Goal: Information Seeking & Learning: Learn about a topic

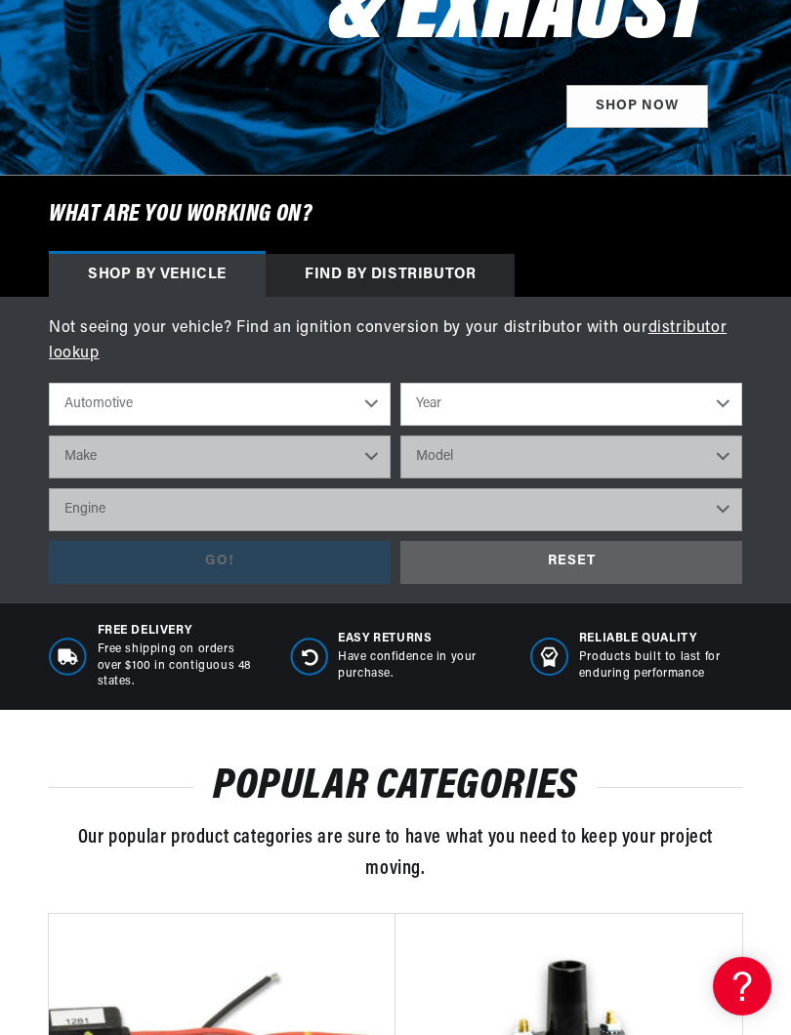
scroll to position [0, 592]
click at [369, 396] on select "Automotive Agricultural Industrial Marine Motorcycle" at bounding box center [220, 404] width 342 height 43
click at [622, 400] on select "Year 2026 2025 2024 2023 2022 2021 2020 2019 2018 2017 2016 2015 2014 2013 2012…" at bounding box center [571, 404] width 342 height 43
select select "1970"
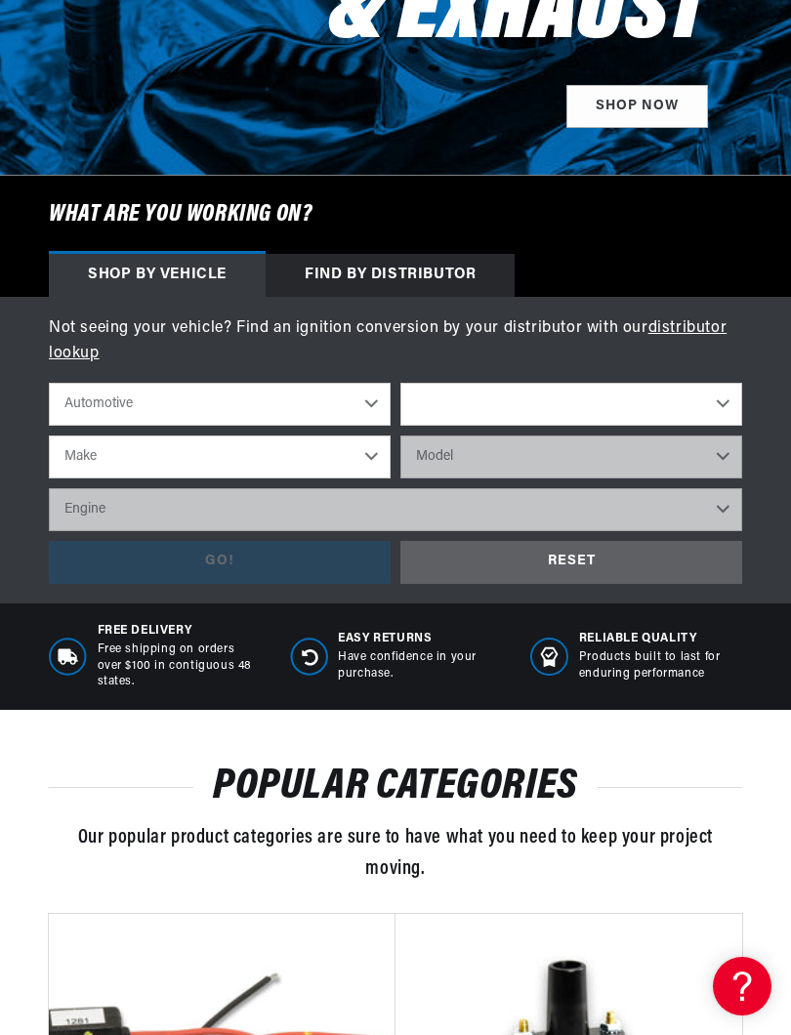
select select "1970"
click at [340, 452] on select "Make Alfa Romeo American Motors Aston Martin Audi Austin Austin Healey Avanti B…" at bounding box center [220, 456] width 342 height 43
select select "Chevrolet"
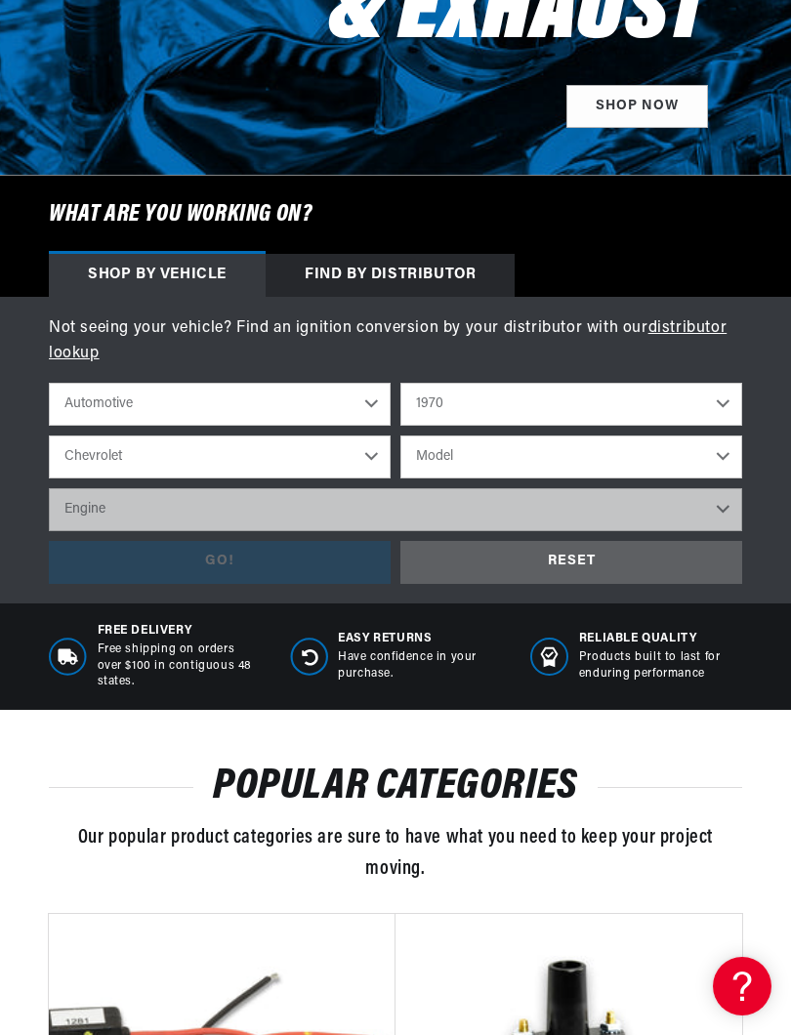
scroll to position [0, 0]
click at [541, 461] on select "Model Bel Air Biscayne Blazer Brookwood C10 Pickup C10 Suburban C20 Pickup C20 …" at bounding box center [571, 456] width 342 height 43
select select "Chevelle"
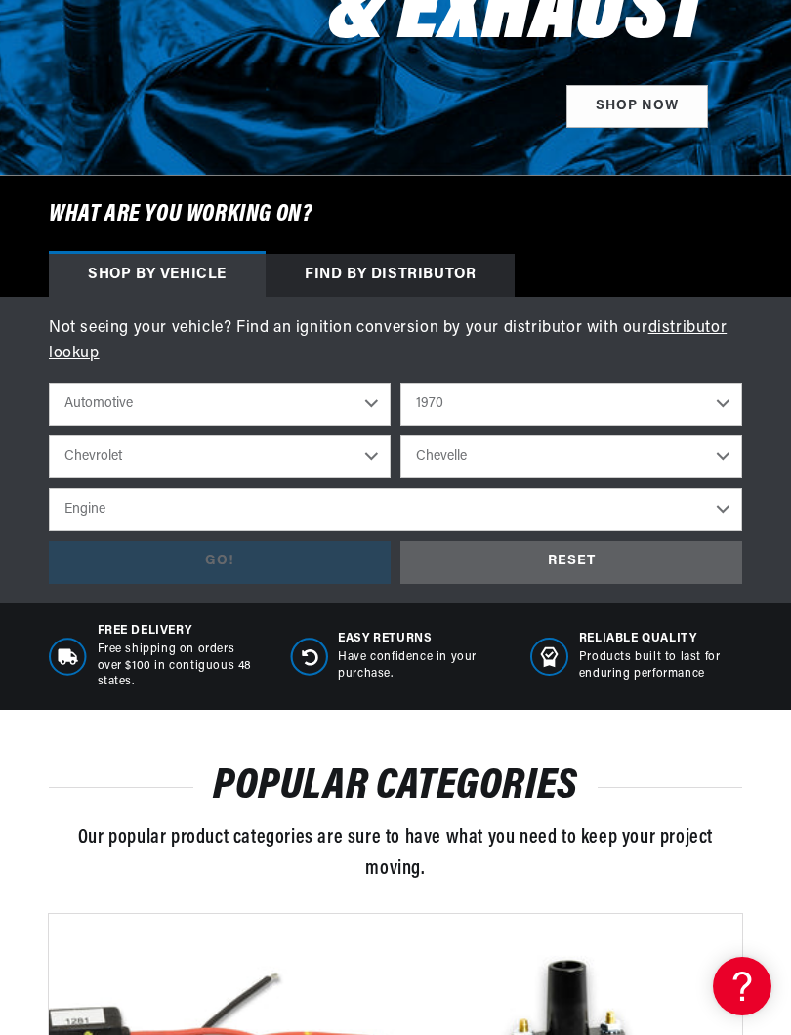
click at [670, 505] on select "Engine 3.2L 4.6L 5.3L 5.4L 230cid / 3.8L 250cid / 4.1L 305cid / 5.0L 307cid / 5…" at bounding box center [395, 509] width 693 height 43
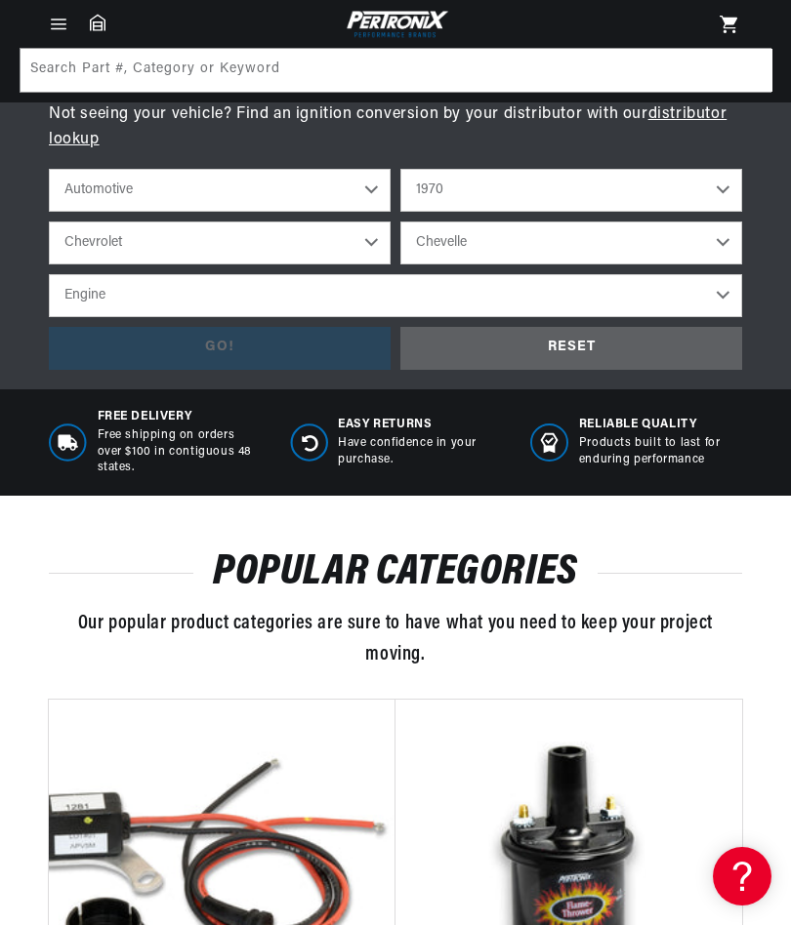
scroll to position [620, 0]
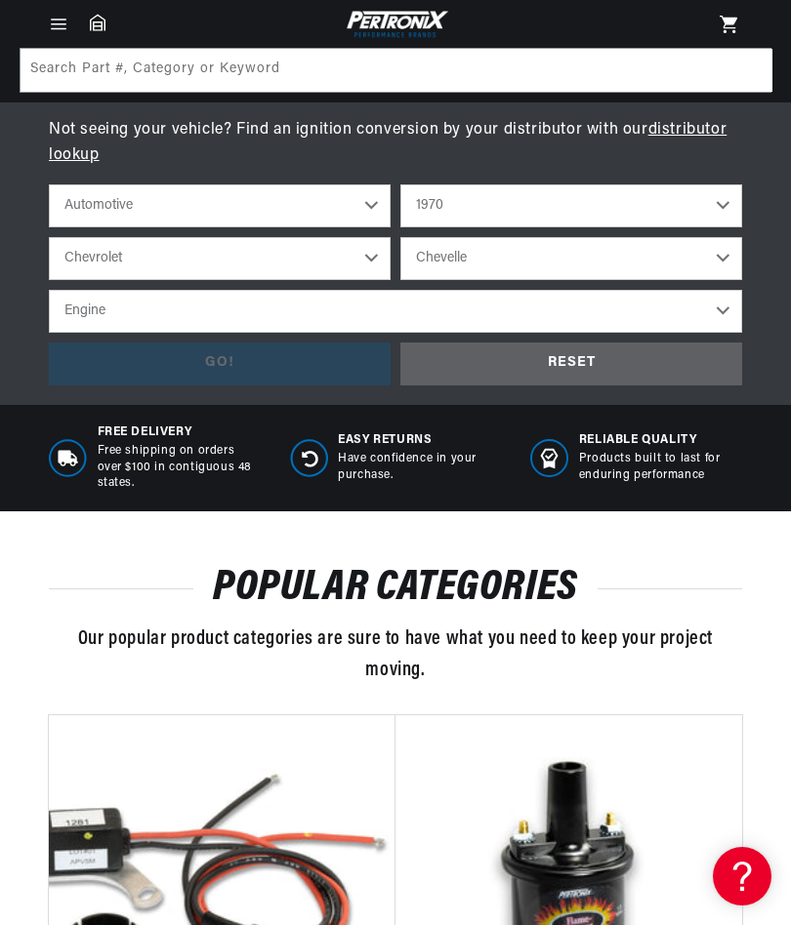
click at [588, 308] on select "Engine 3.2L 4.6L 5.3L 5.4L 230cid / 3.8L 250cid / 4.1L 305cid / 5.0L 307cid / 5…" at bounding box center [395, 311] width 693 height 43
select select "396cid-6.5L"
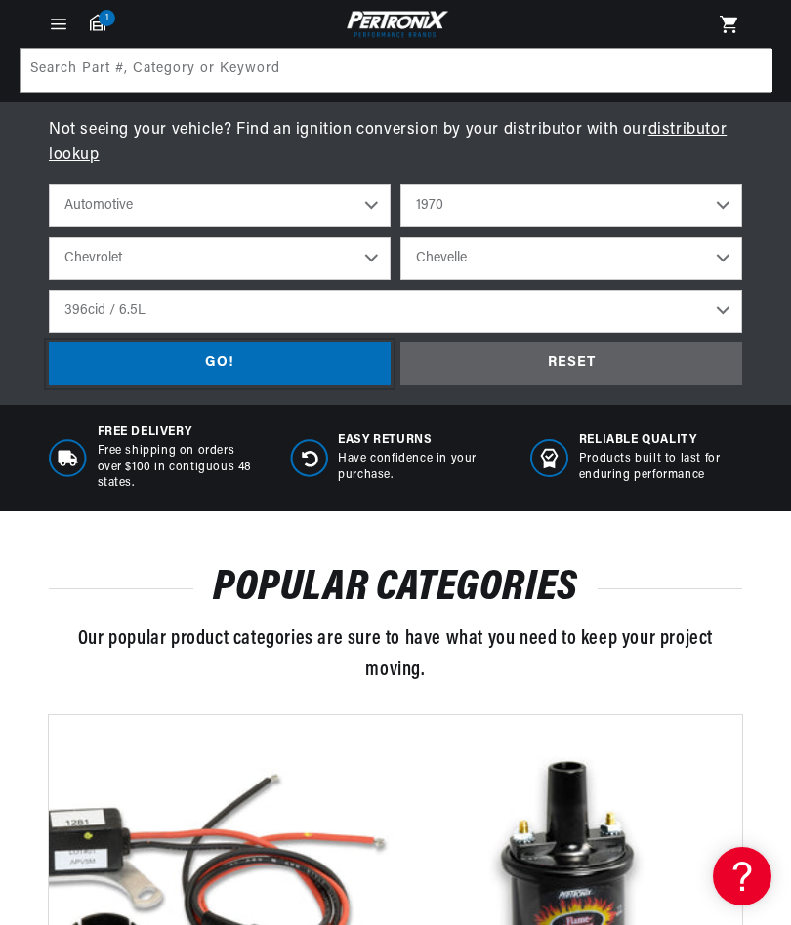
click at [332, 354] on div "GO!" at bounding box center [220, 365] width 342 height 44
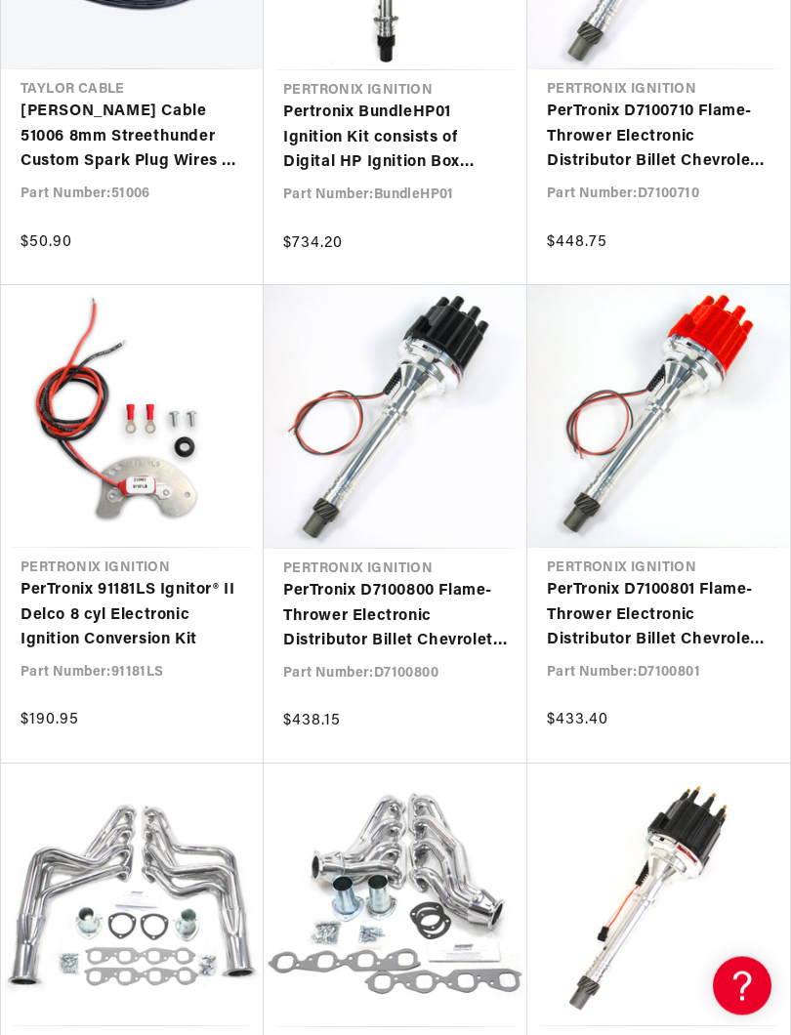
scroll to position [2916, 0]
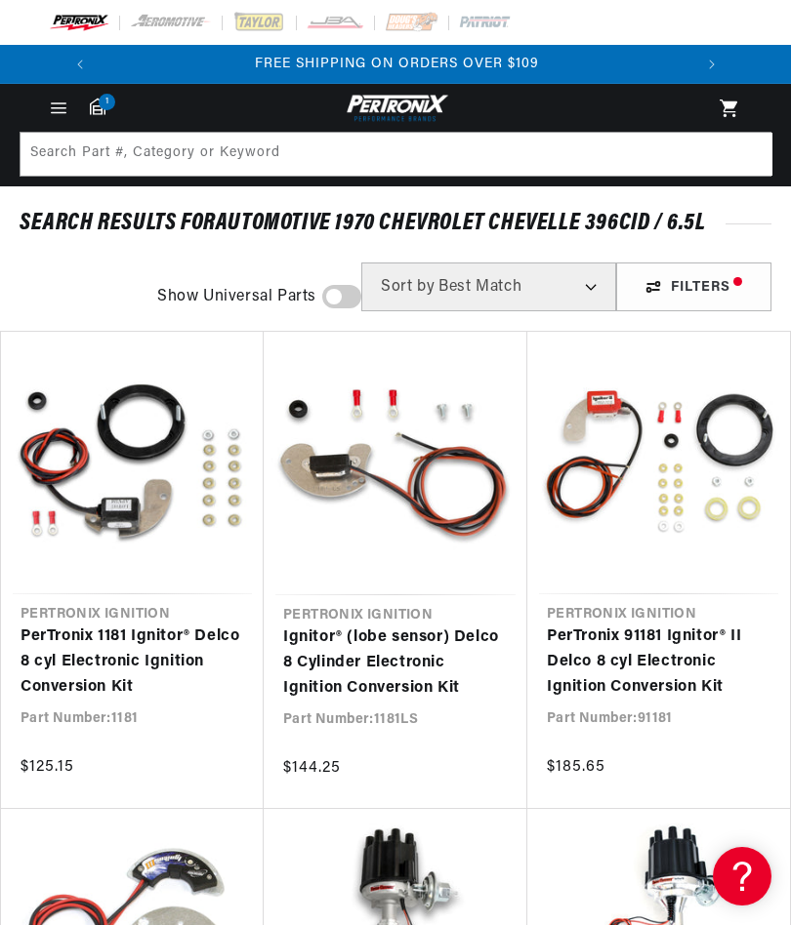
click at [412, 626] on link "Ignitor® (lobe sensor) Delco 8 Cylinder Electronic Ignition Conversion Kit" at bounding box center [395, 663] width 225 height 75
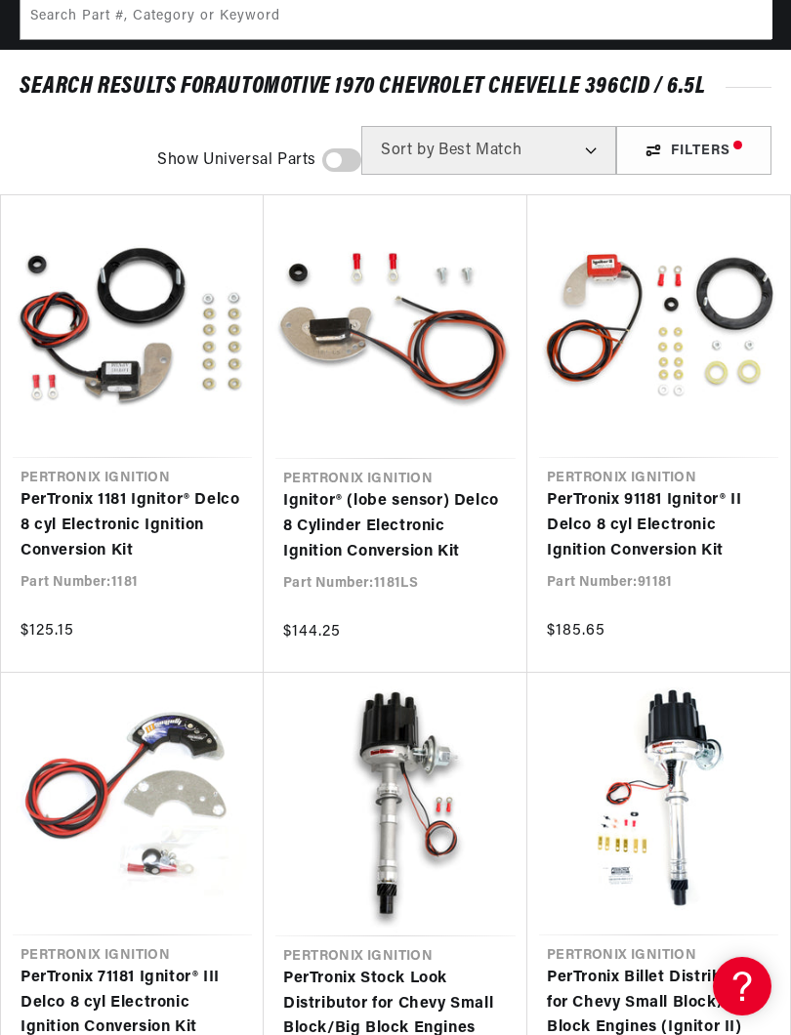
click at [121, 488] on link "PerTronix 1181 Ignitor® Delco 8 cyl Electronic Ignition Conversion Kit" at bounding box center [132, 525] width 224 height 75
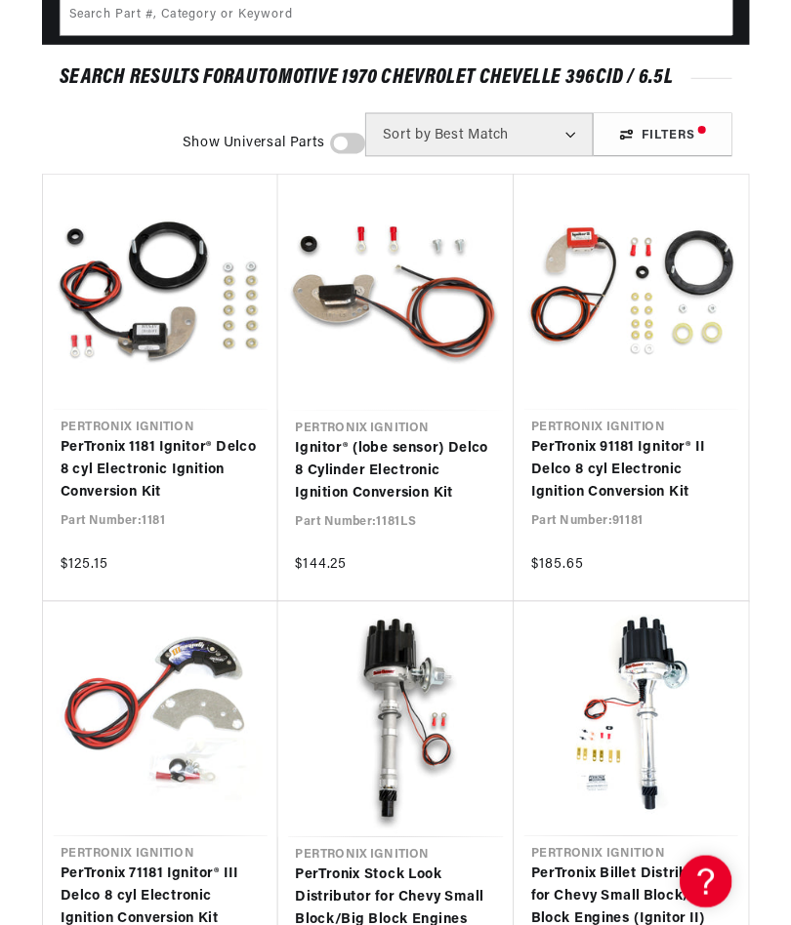
scroll to position [191, 0]
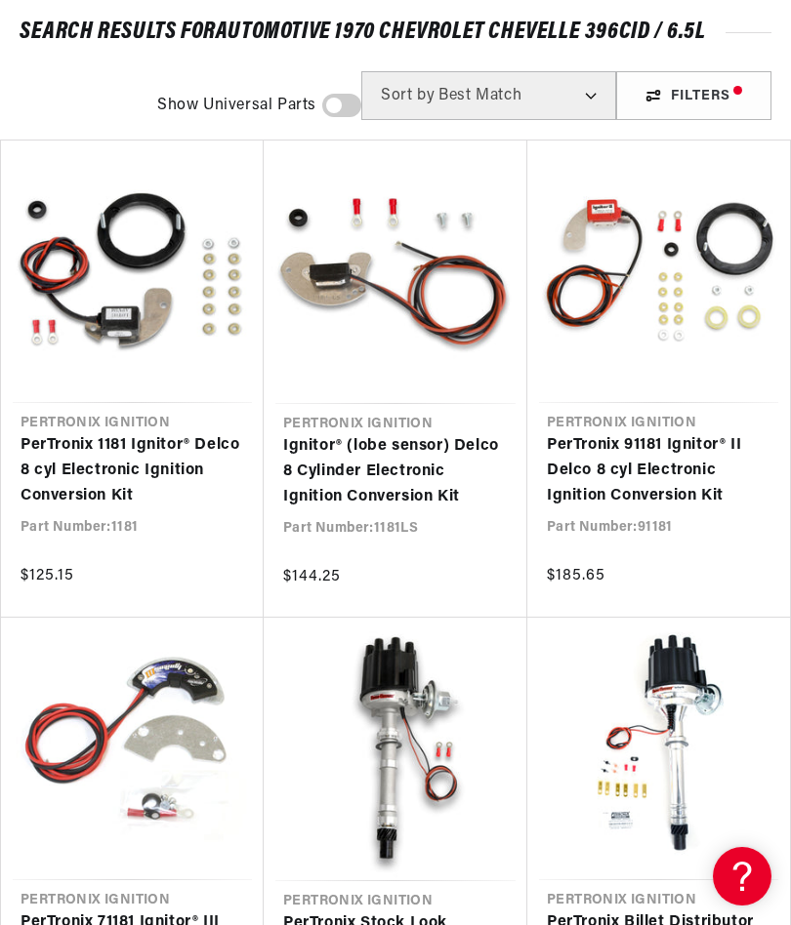
click at [692, 433] on link "PerTronix 91181 Ignitor® II Delco 8 cyl Electronic Ignition Conversion Kit" at bounding box center [659, 470] width 224 height 75
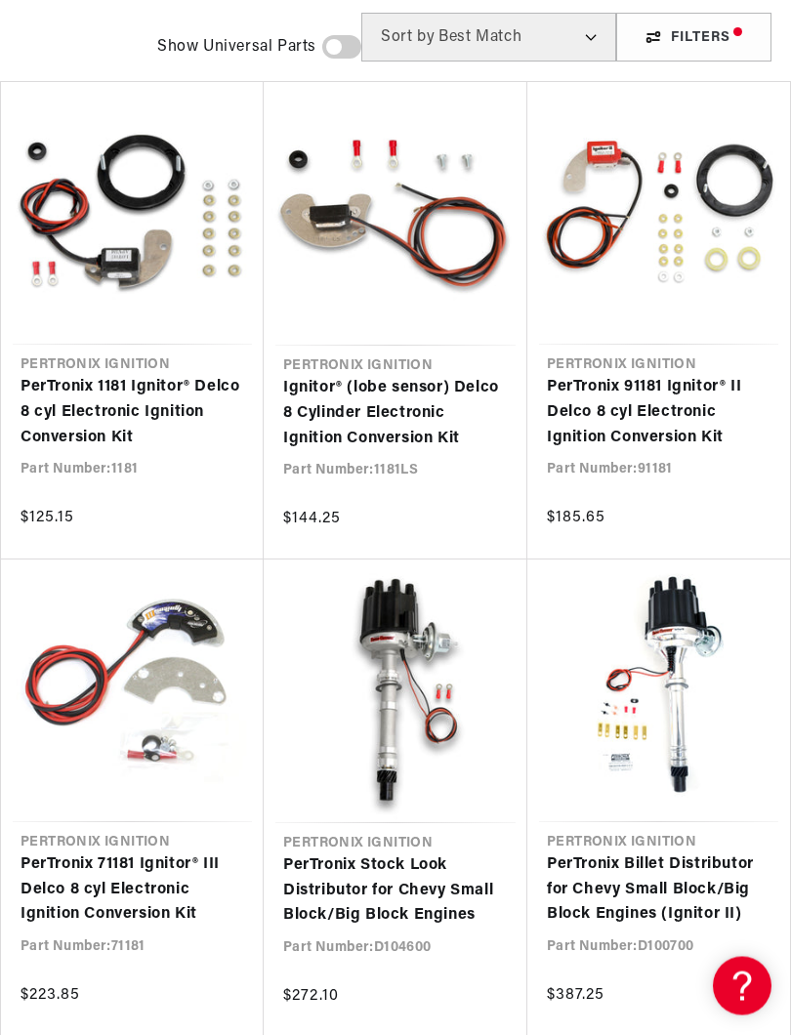
scroll to position [250, 0]
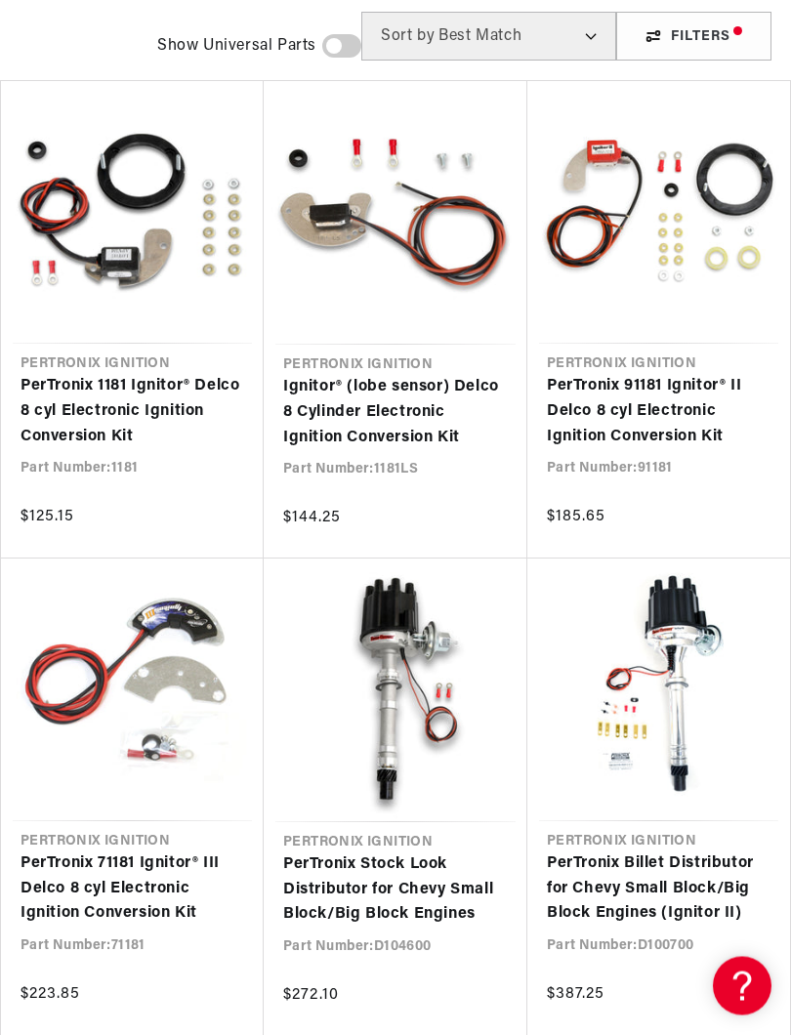
click at [182, 852] on link "PerTronix 71181 Ignitor® III Delco 8 cyl Electronic Ignition Conversion Kit" at bounding box center [132, 889] width 224 height 75
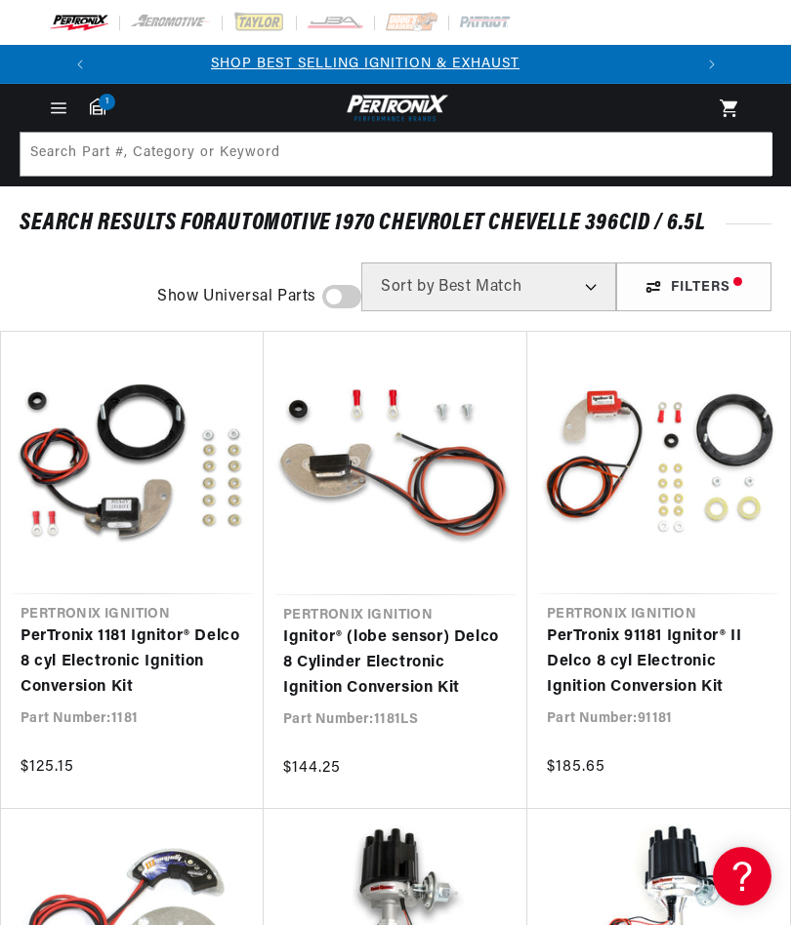
scroll to position [0, 0]
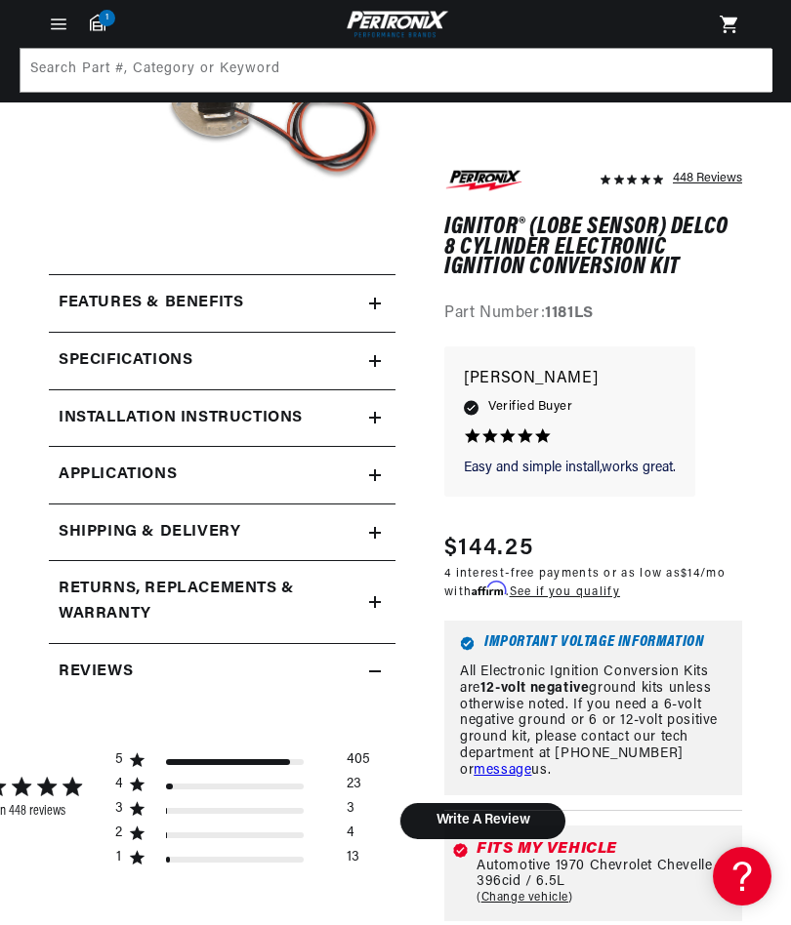
scroll to position [269, 0]
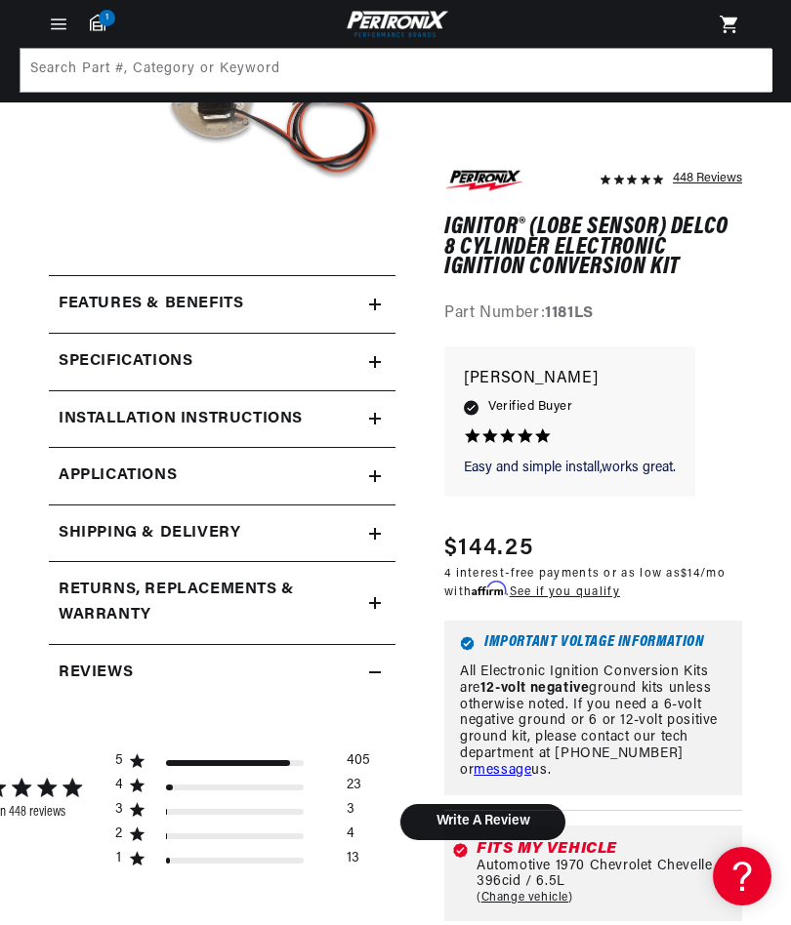
click at [356, 303] on div "Features & Benefits" at bounding box center [209, 304] width 320 height 25
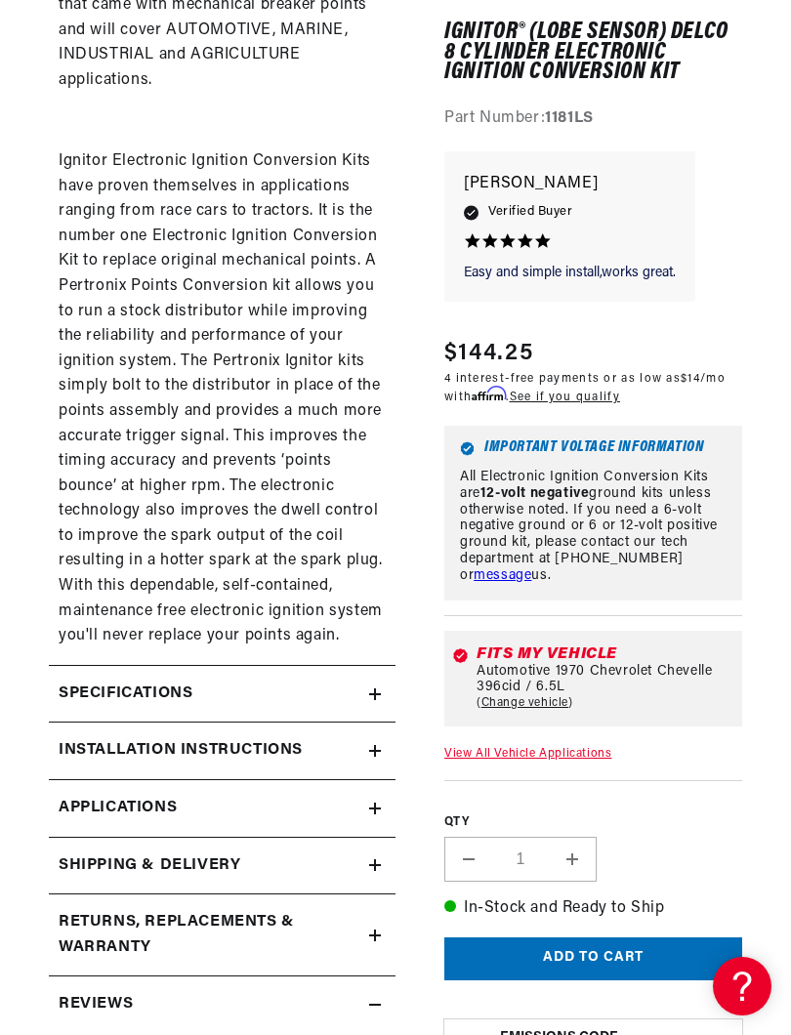
scroll to position [0, 0]
click at [311, 738] on div "Installation instructions" at bounding box center [209, 750] width 320 height 25
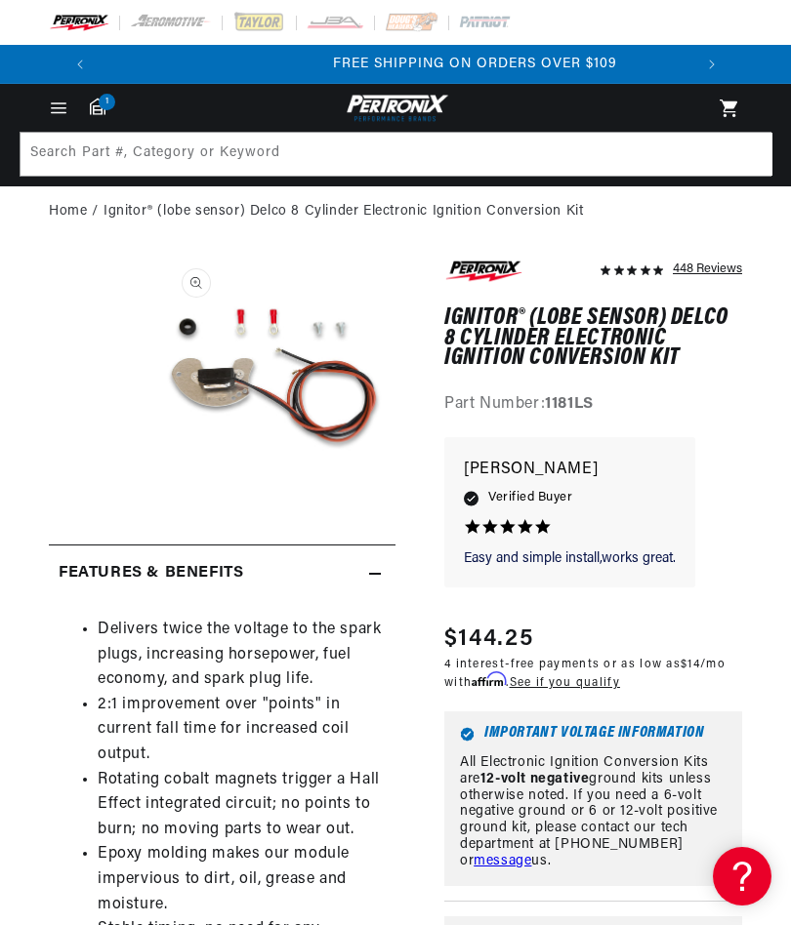
scroll to position [0, 592]
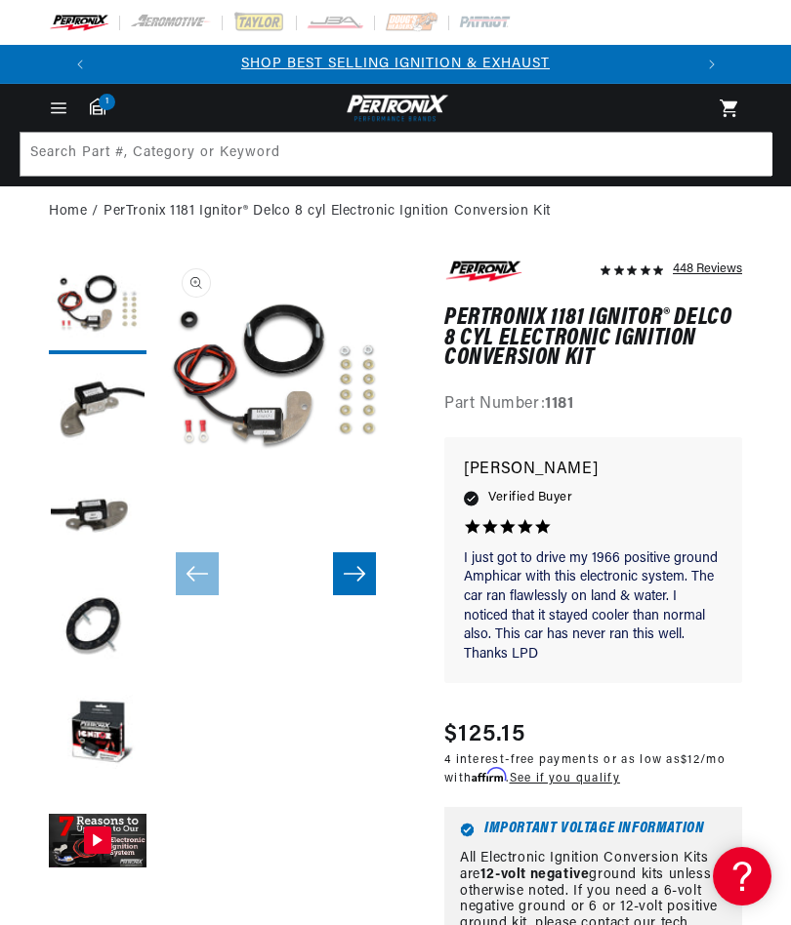
click at [102, 619] on button "Load image 4 in gallery view" at bounding box center [98, 628] width 98 height 98
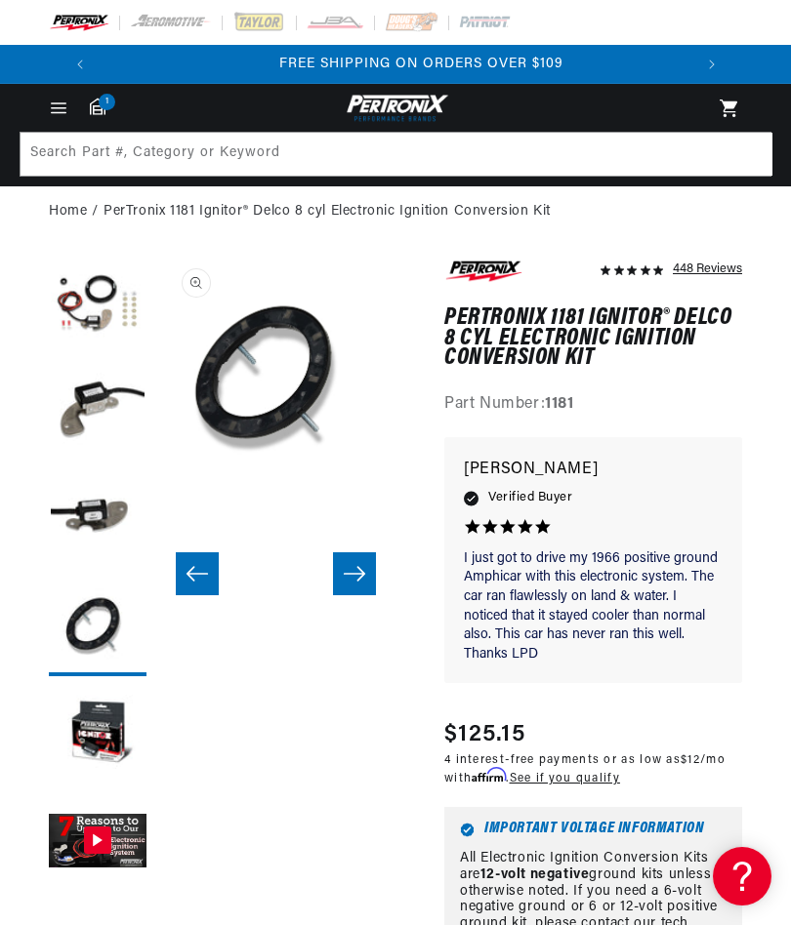
scroll to position [0, 592]
click at [103, 306] on button "Load image 1 in gallery view" at bounding box center [98, 306] width 98 height 98
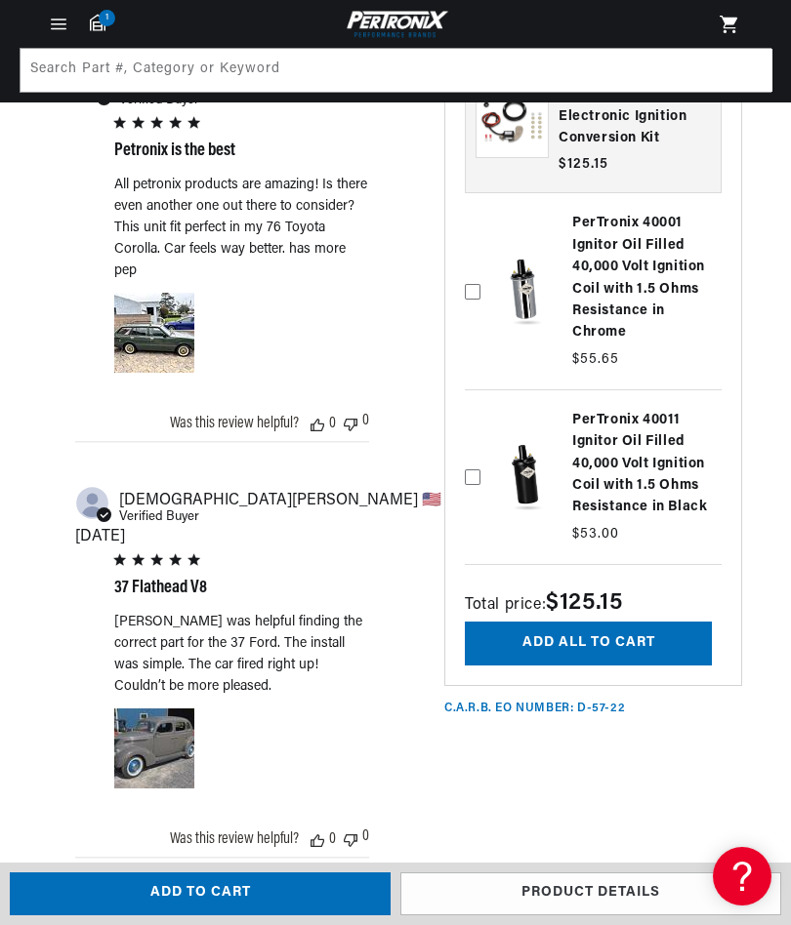
scroll to position [2749, 0]
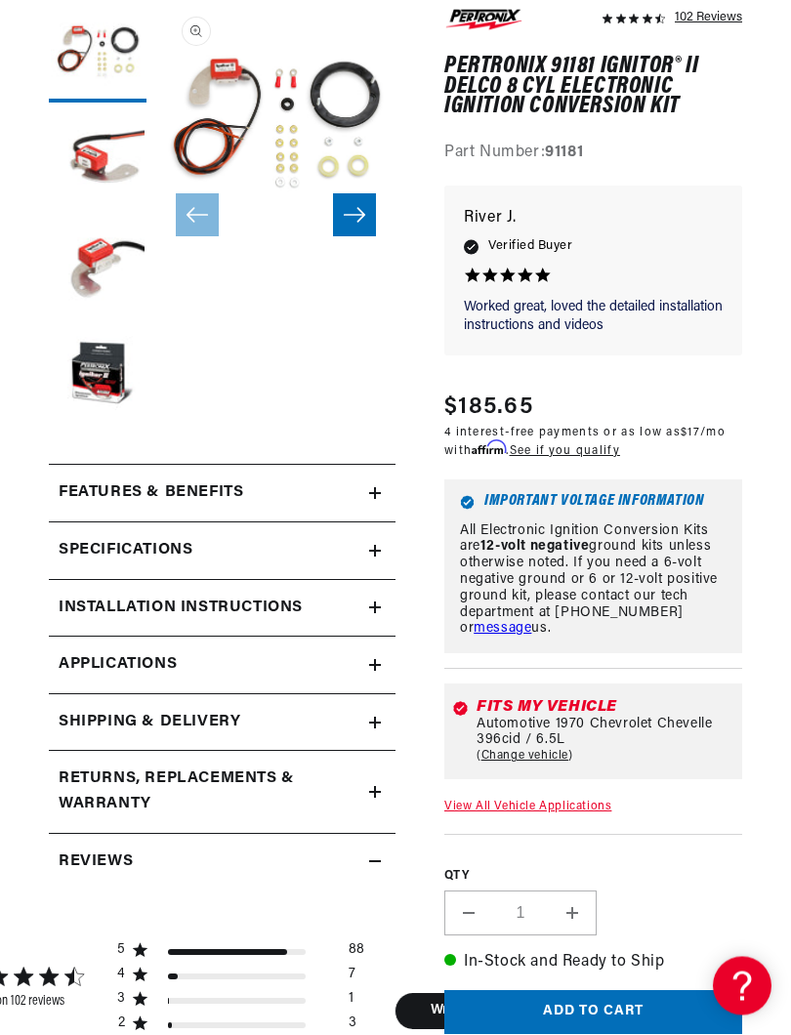
scroll to position [0, 592]
click at [312, 492] on div "Features & Benefits" at bounding box center [209, 493] width 320 height 25
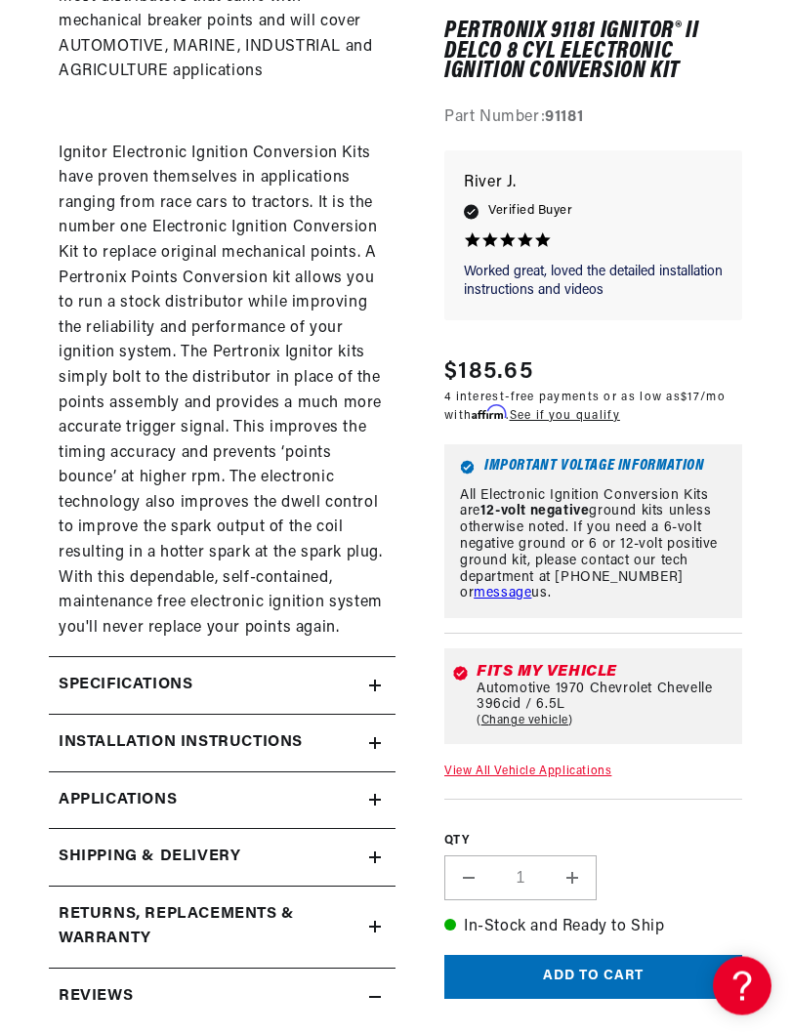
click at [342, 674] on div "Specifications" at bounding box center [209, 686] width 320 height 25
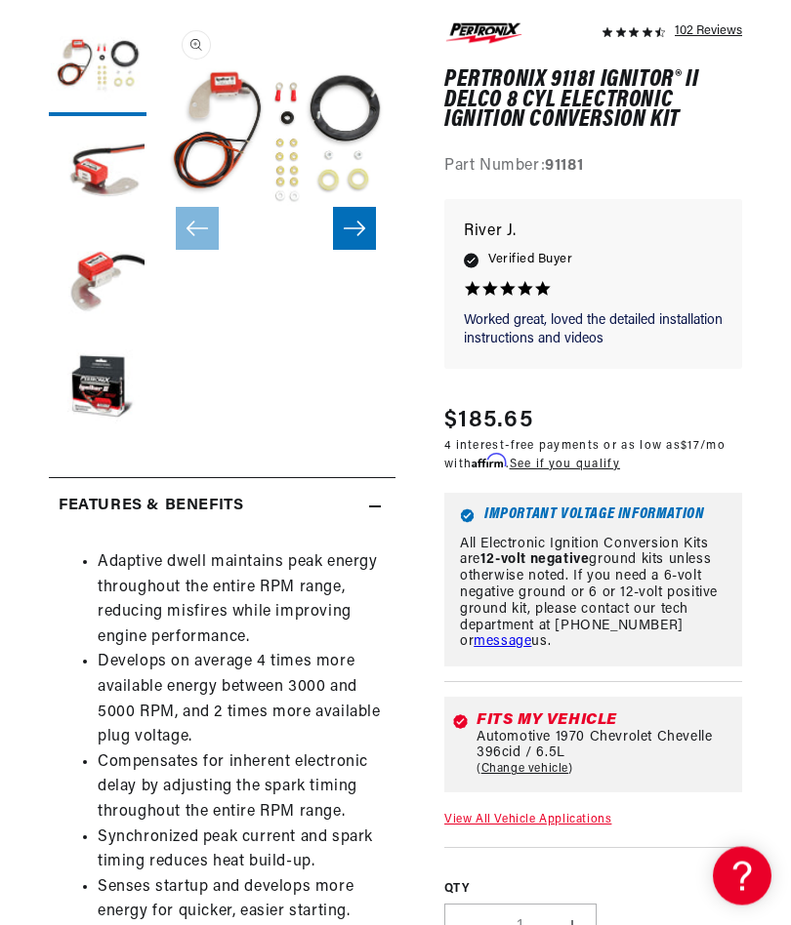
scroll to position [0, 0]
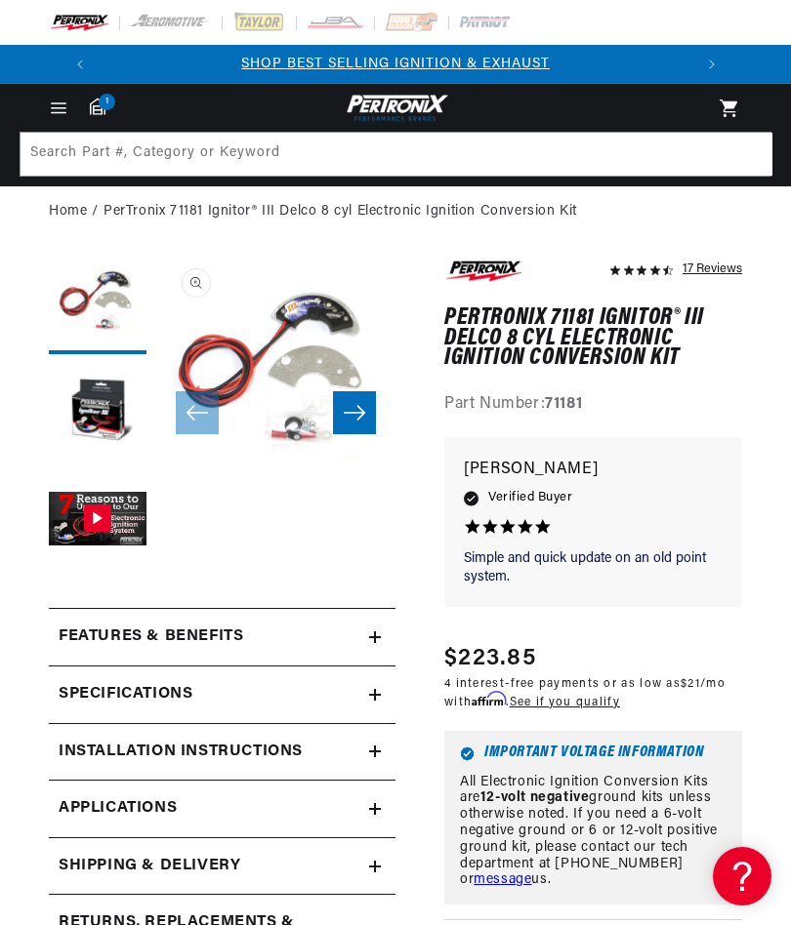
click at [347, 644] on div "Features & Benefits" at bounding box center [209, 637] width 320 height 25
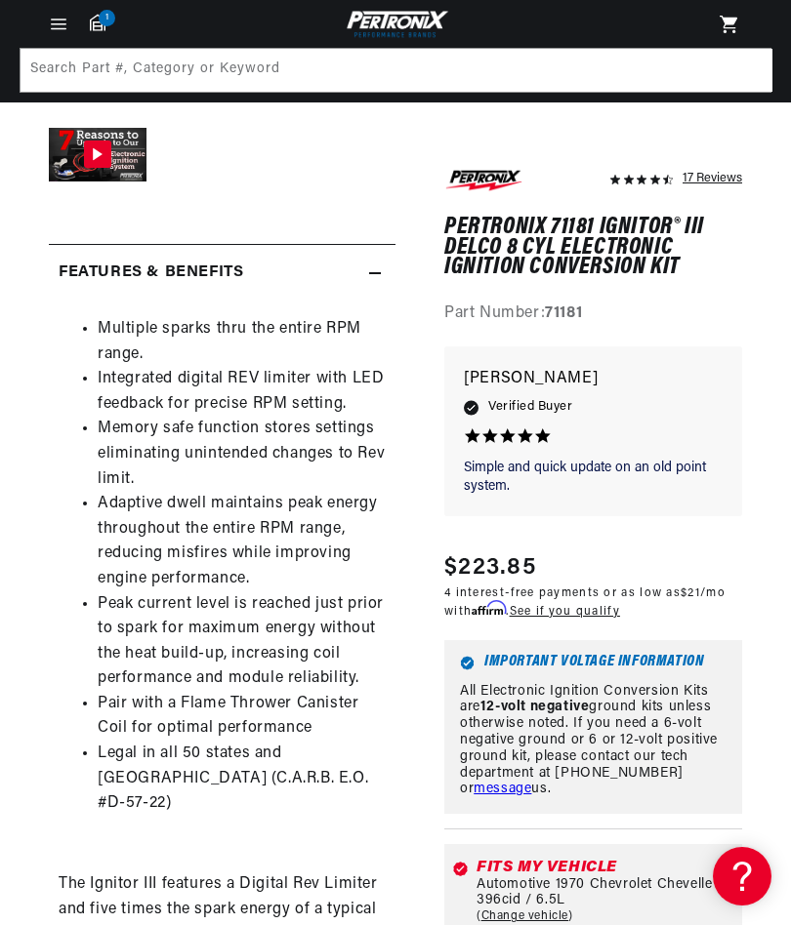
scroll to position [349, 0]
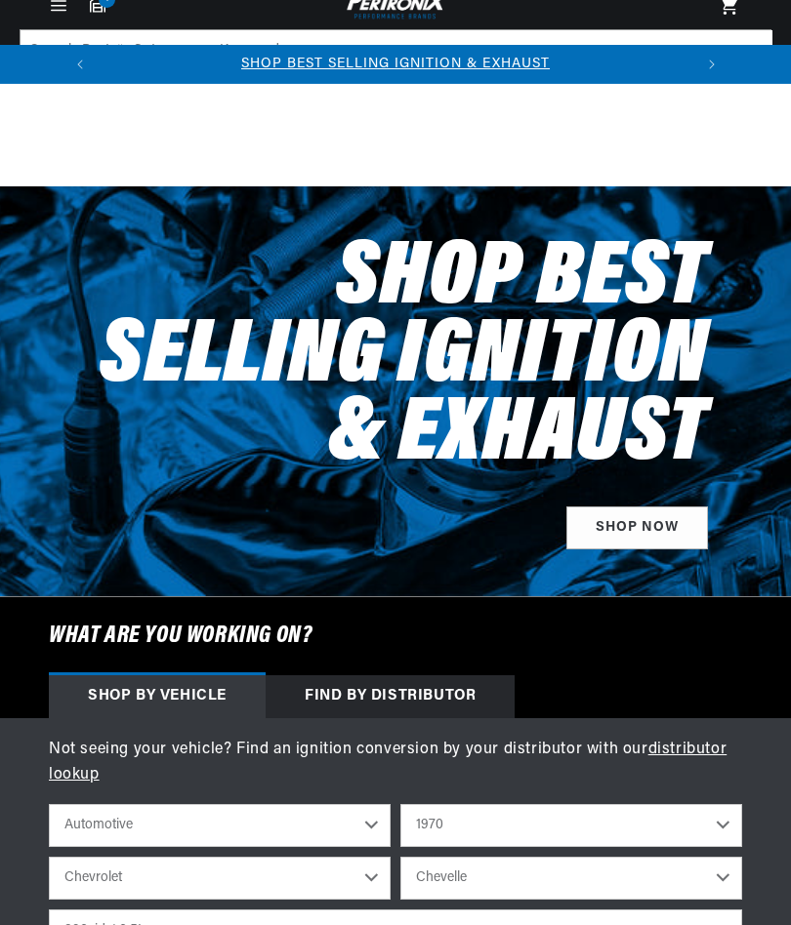
select select "1970"
select select "Chevrolet"
select select "Chevelle"
select select "396cid-6.5L"
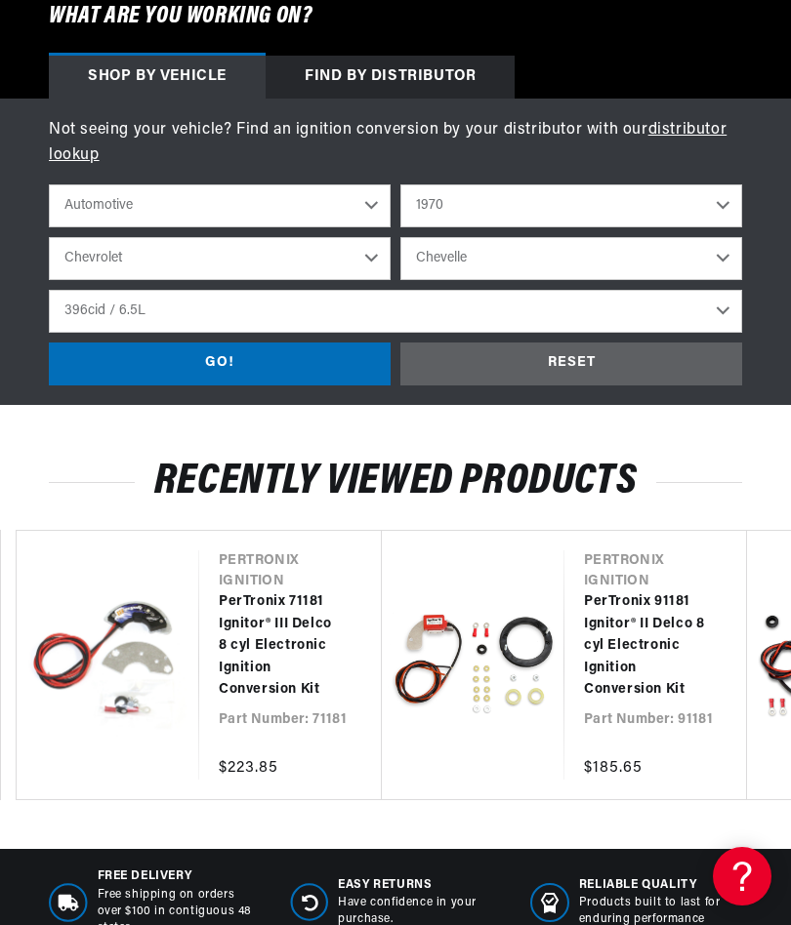
scroll to position [620, 0]
